Goal: Find specific page/section: Find specific page/section

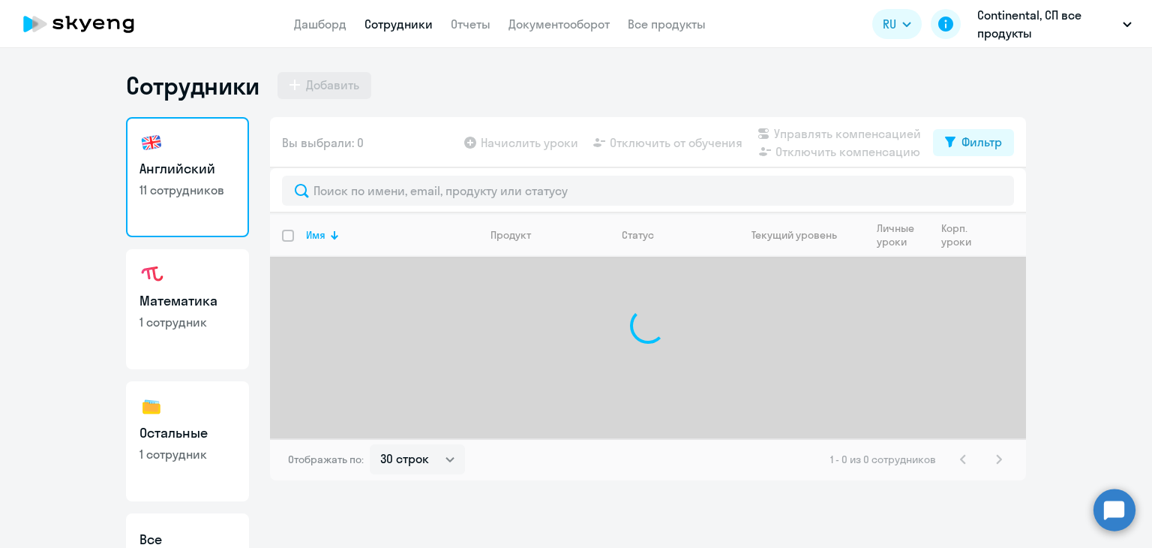
select select "30"
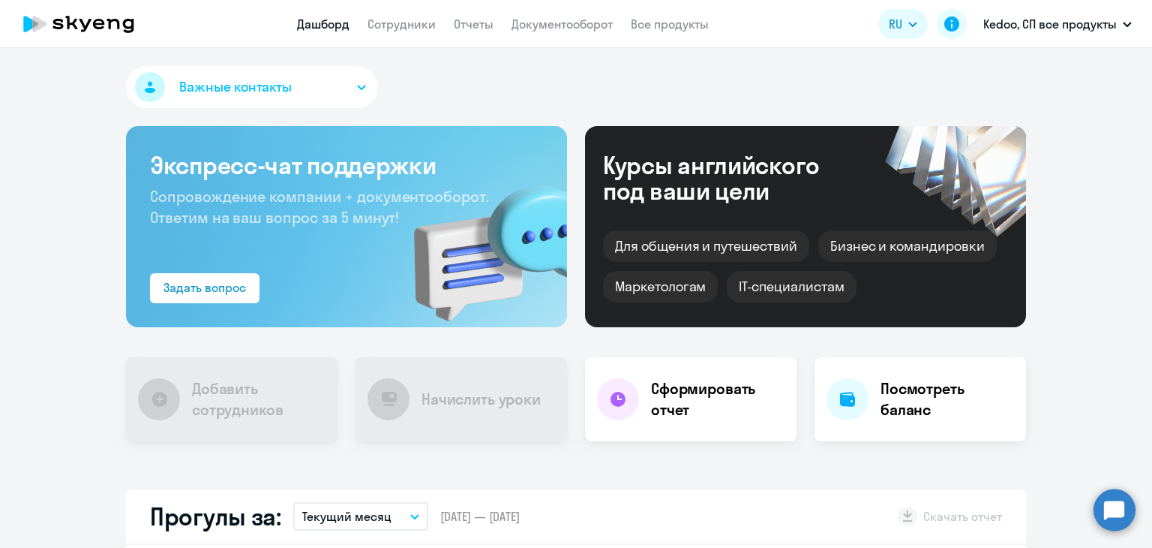
click at [360, 29] on nav "Дашборд Сотрудники Отчеты Документооборот Все продукты" at bounding box center [503, 24] width 412 height 19
click at [381, 19] on link "Сотрудники" at bounding box center [402, 24] width 68 height 15
select select "30"
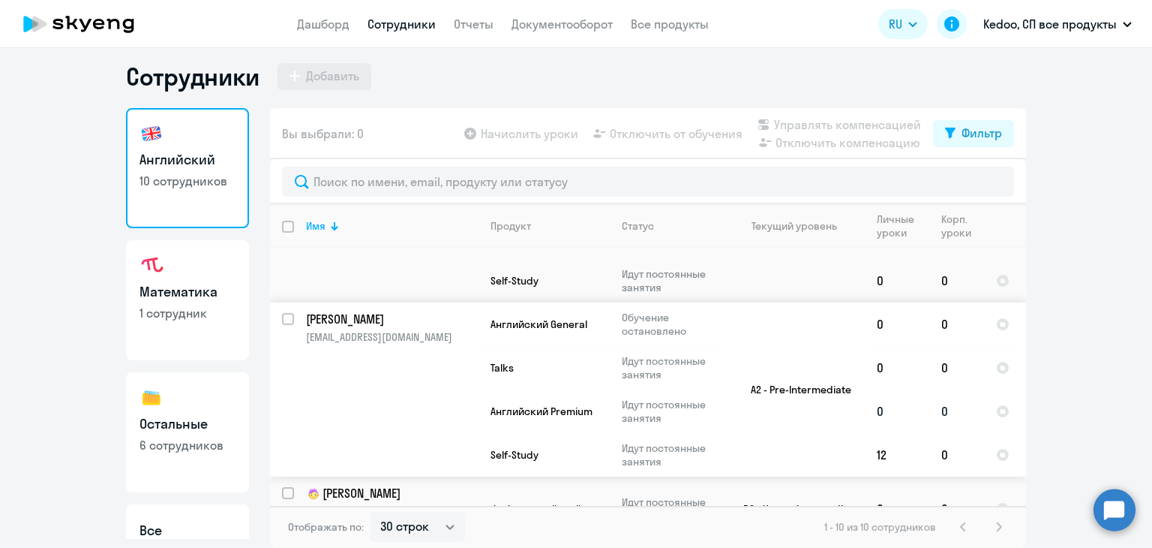
scroll to position [644, 0]
